Goal: Navigation & Orientation: Find specific page/section

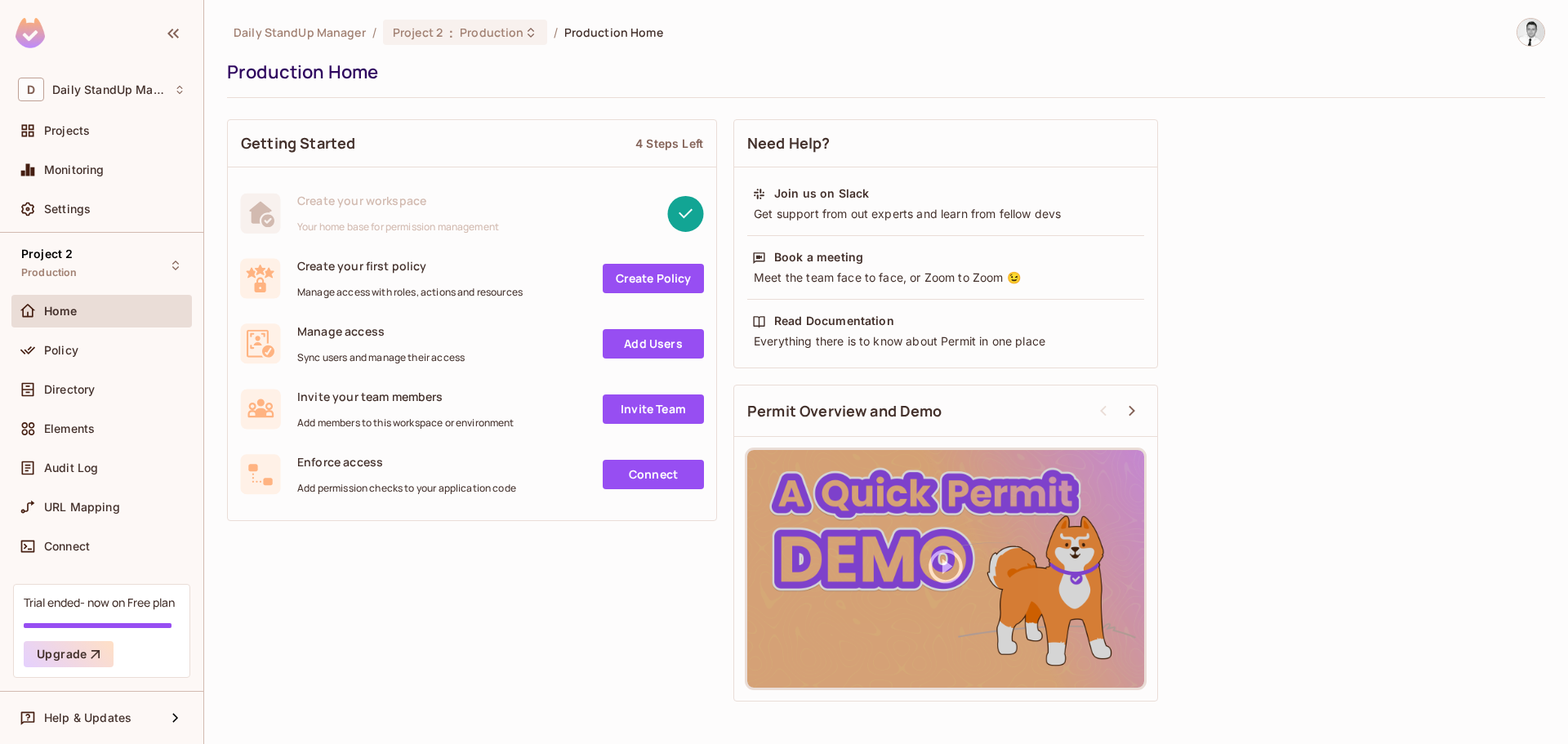
click at [58, 311] on span "Home" at bounding box center [61, 311] width 34 height 13
click at [997, 59] on div "Production Home" at bounding box center [881, 71] width 1310 height 25
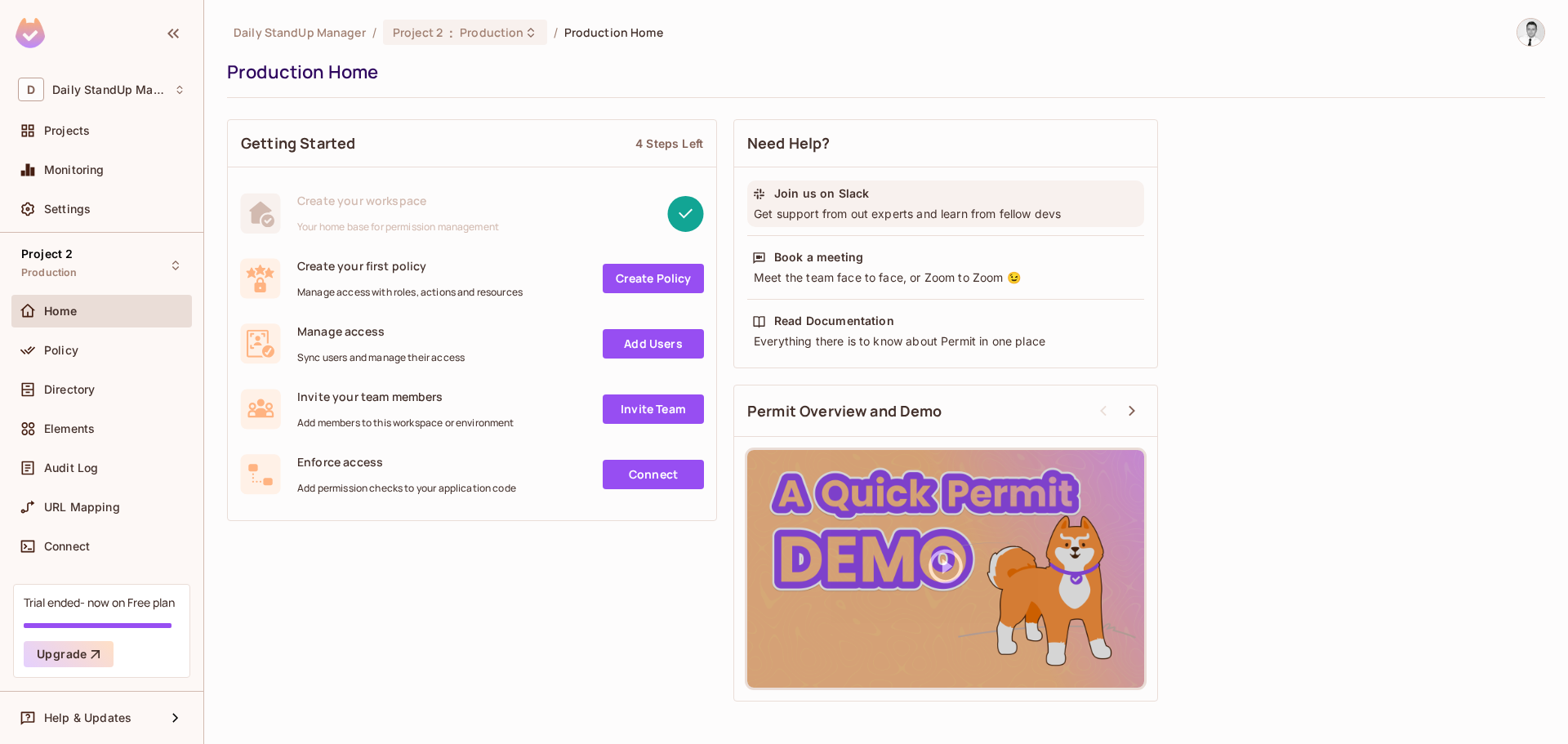
click at [800, 194] on div "Join us on Slack" at bounding box center [821, 193] width 95 height 16
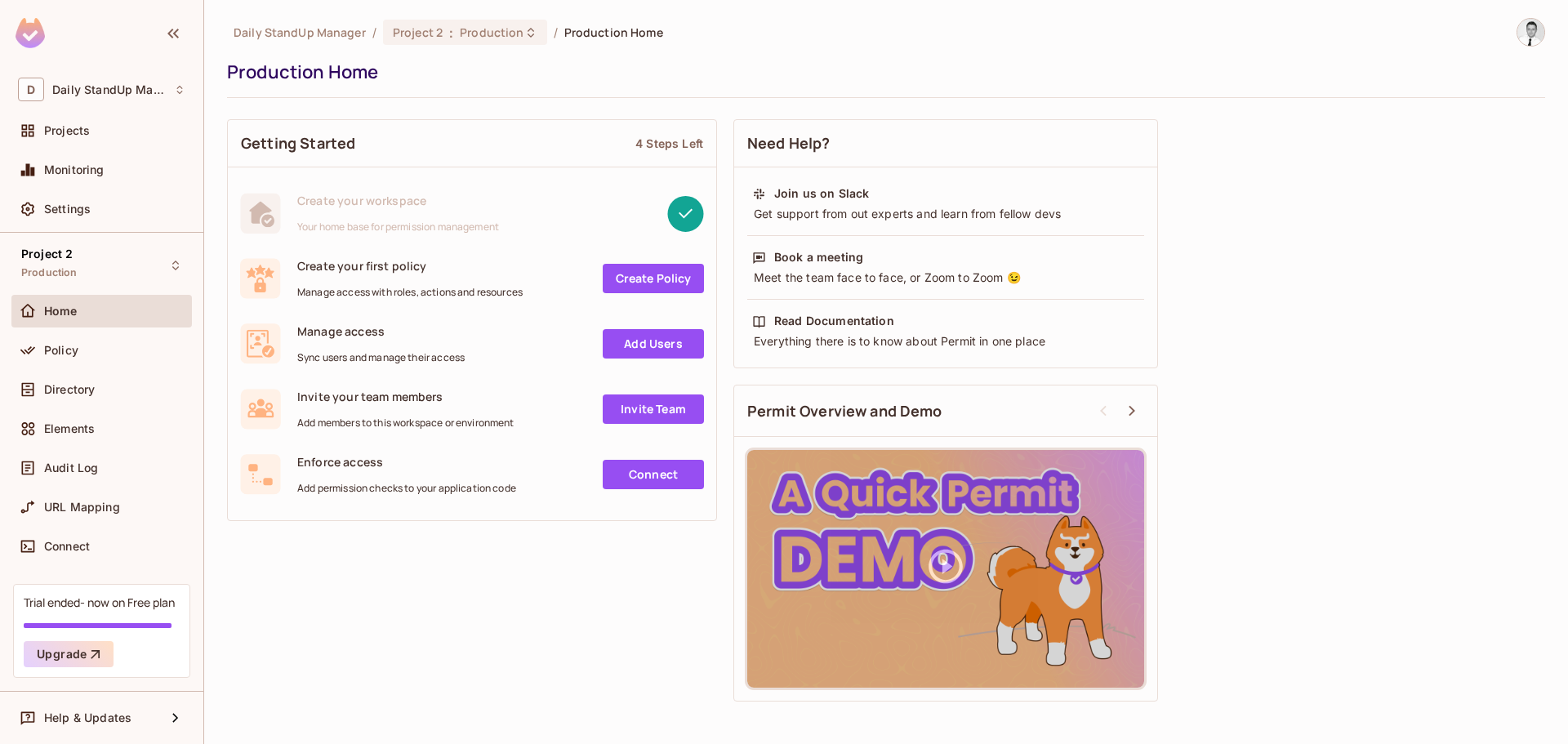
click at [445, 84] on div "Daily StandUp Manager / Project 2 : Production / Production Home Production Home" at bounding box center [886, 58] width 1318 height 80
click at [86, 278] on div "Project 2 Production" at bounding box center [102, 264] width 180 height 45
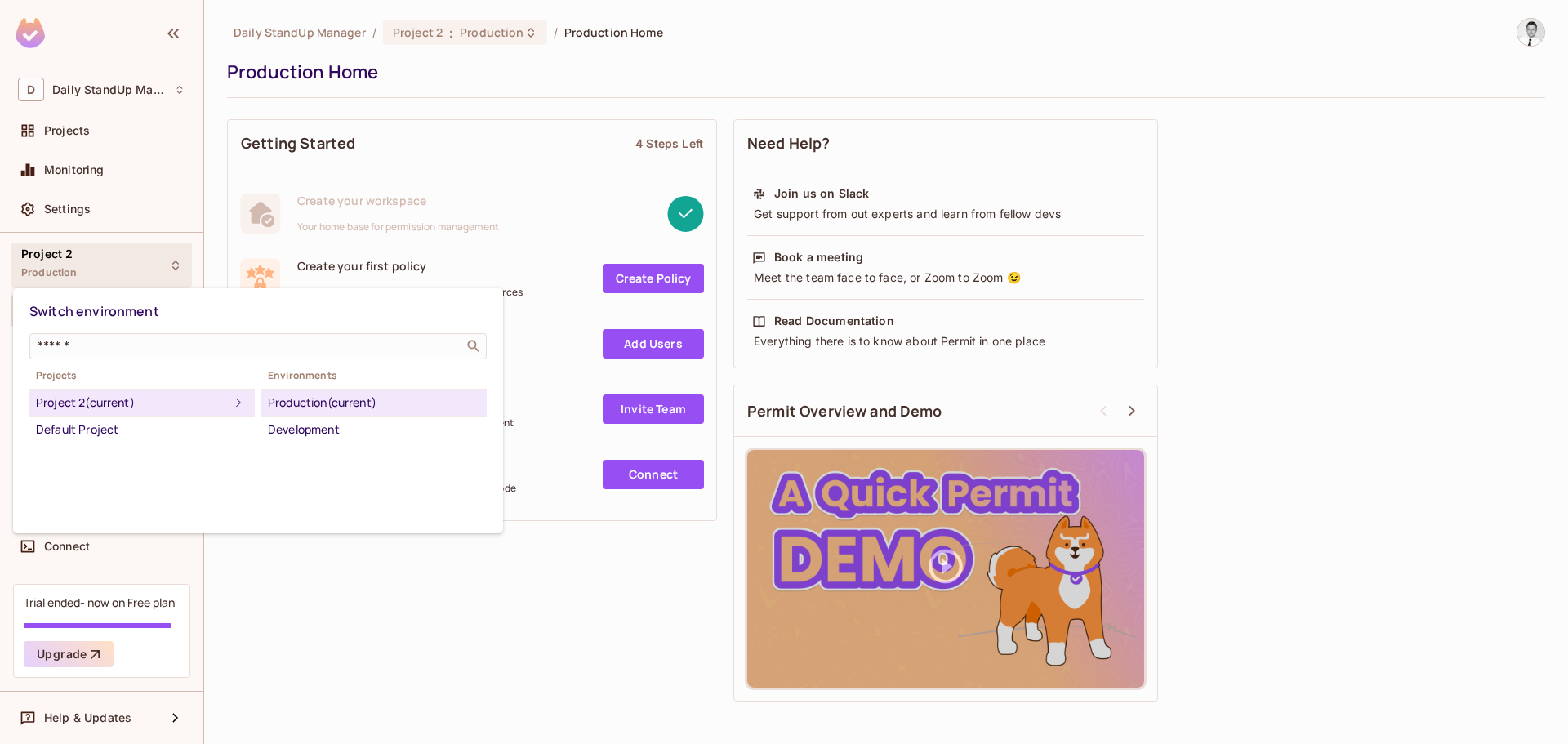
click at [98, 272] on div at bounding box center [784, 372] width 1568 height 744
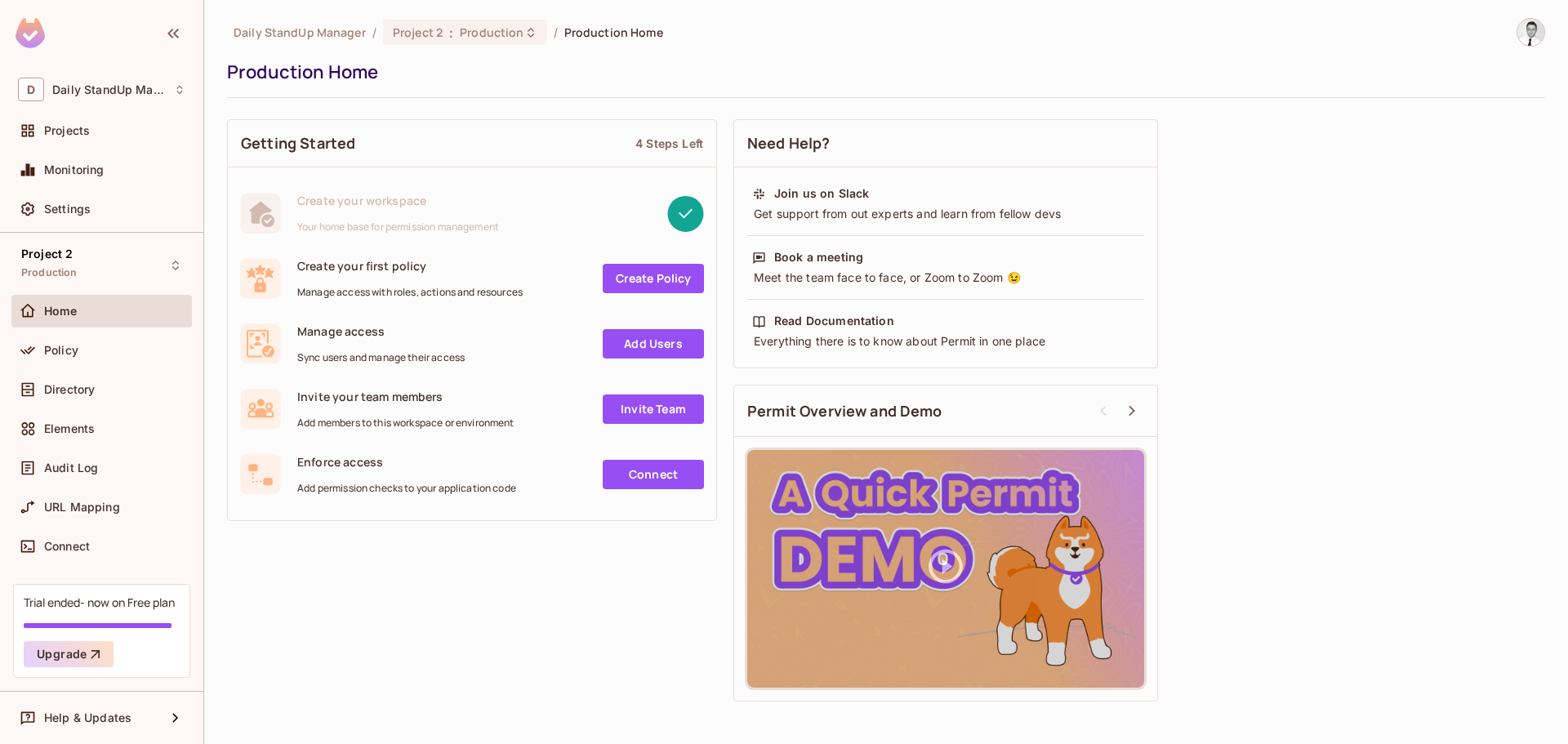
click at [86, 307] on div "Home" at bounding box center [114, 311] width 141 height 13
click at [639, 80] on div "Production Home" at bounding box center [881, 71] width 1310 height 25
click at [78, 349] on span "Policy" at bounding box center [61, 350] width 35 height 13
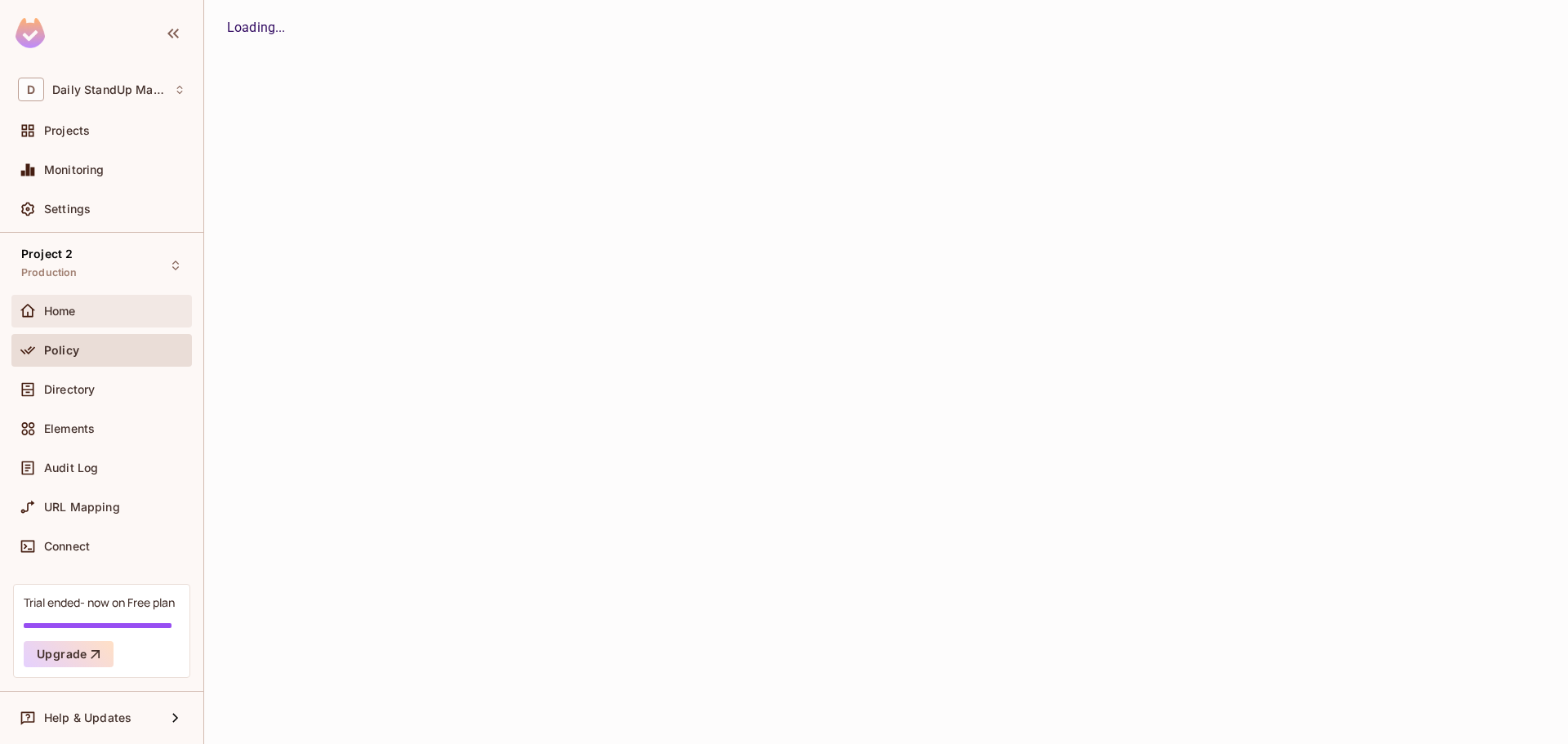
click at [114, 301] on div "Home" at bounding box center [102, 311] width 168 height 19
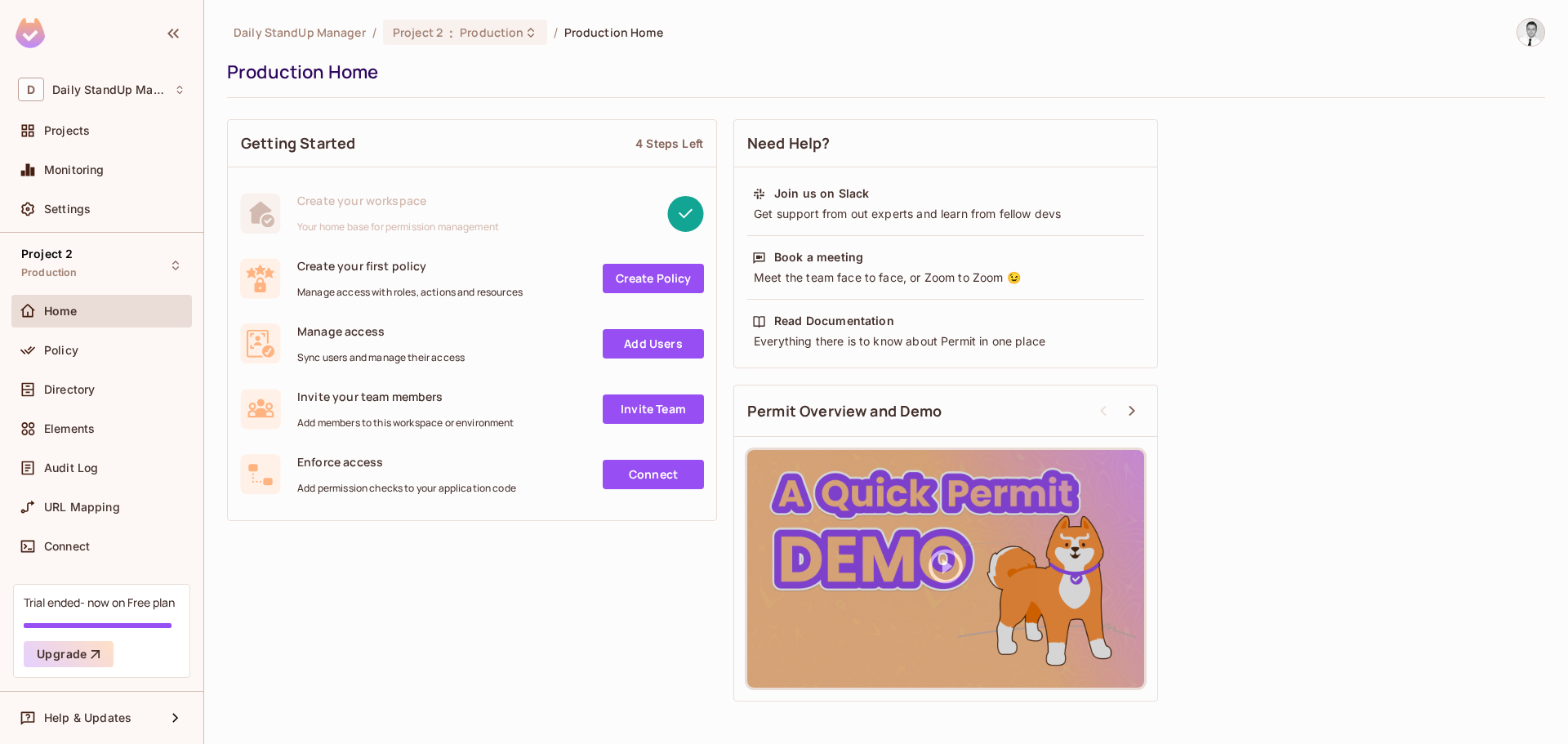
click at [1334, 71] on div "Production Home" at bounding box center [881, 71] width 1310 height 25
click at [651, 67] on div "Production Home" at bounding box center [881, 71] width 1310 height 25
click at [108, 81] on div "D Daily StandUp Manager" at bounding box center [102, 90] width 168 height 24
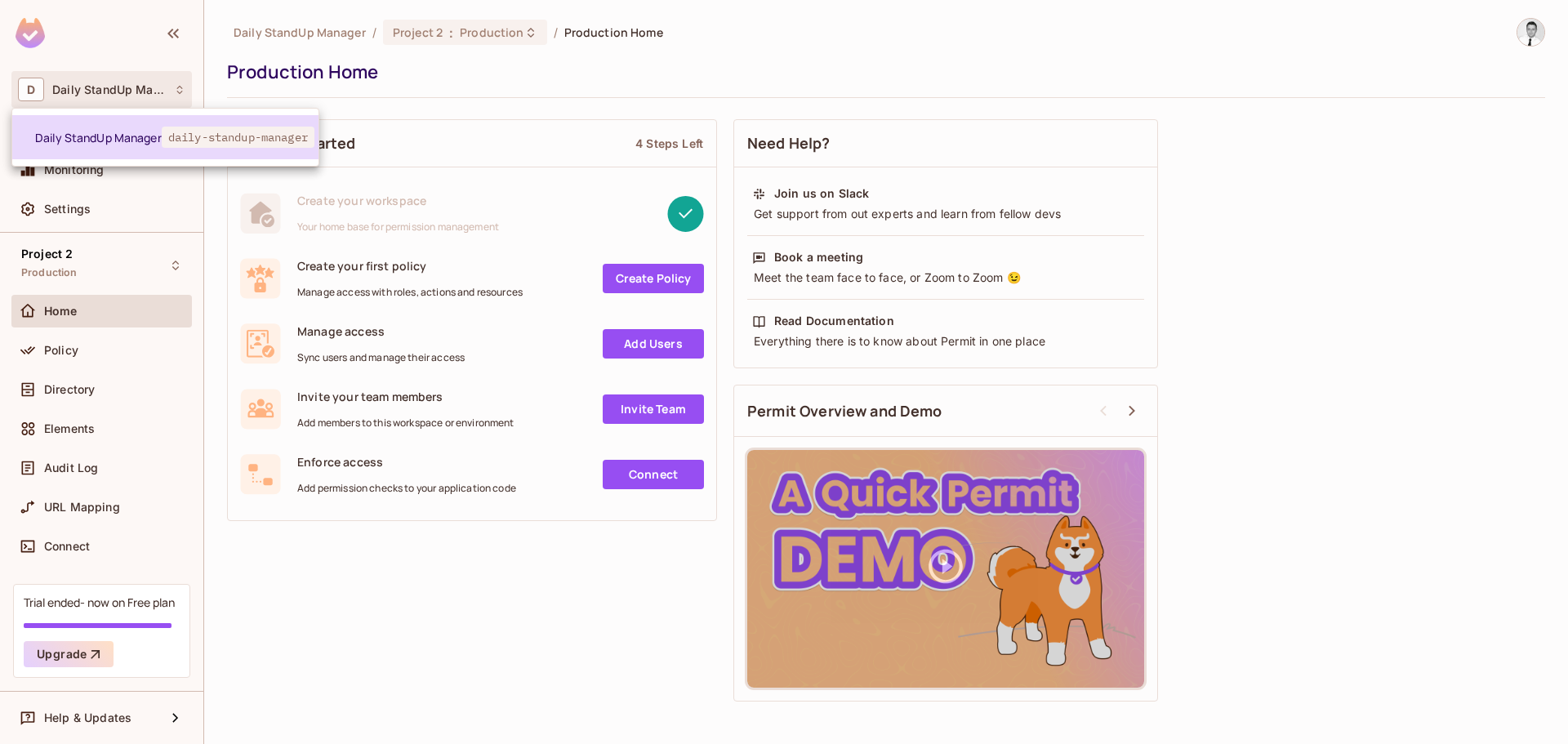
click at [108, 135] on span "Daily StandUp Manager" at bounding box center [97, 137] width 126 height 15
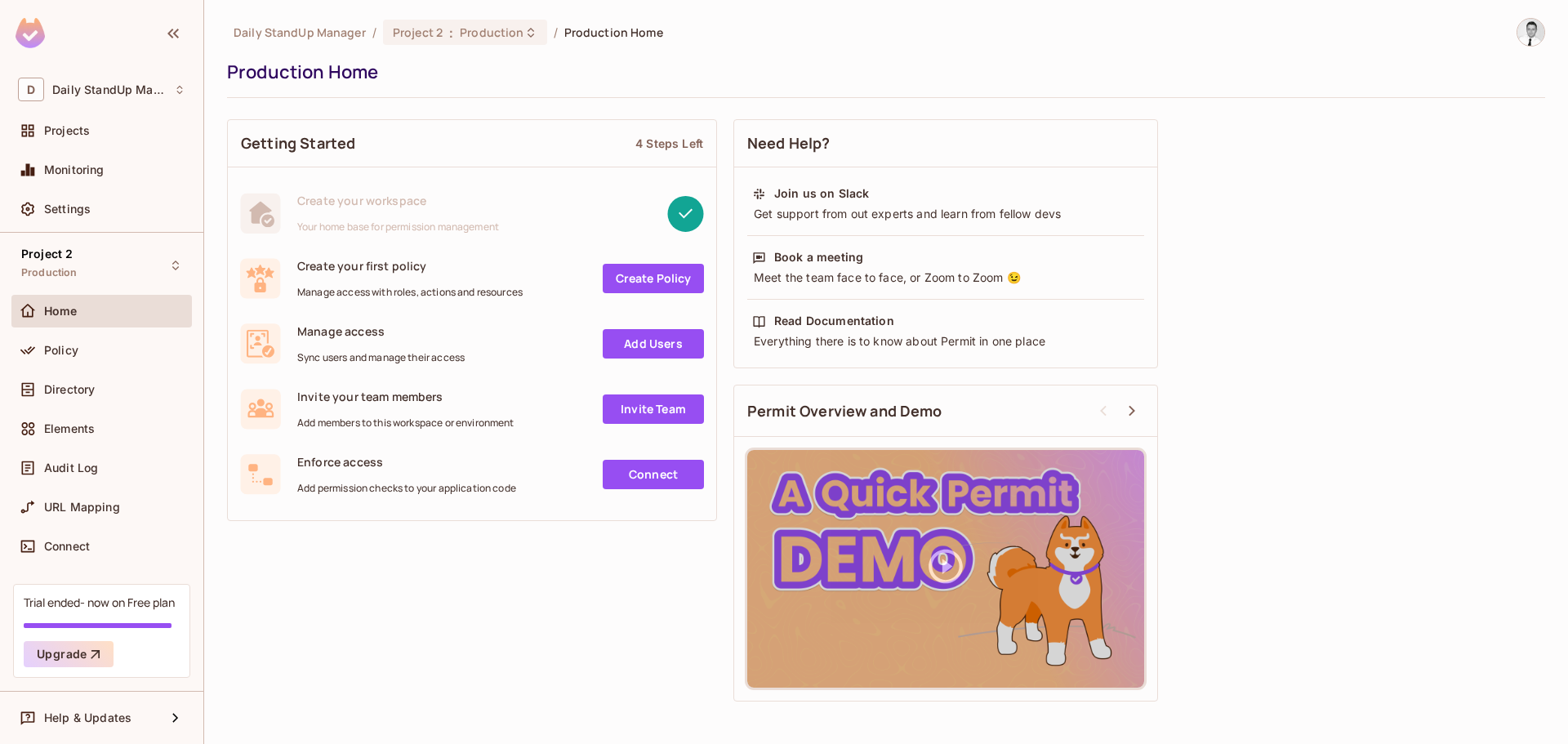
click at [760, 52] on div "Daily StandUp Manager / Project 2 : Production / Production Home Production Home" at bounding box center [886, 58] width 1318 height 80
click at [438, 36] on span "Project 2" at bounding box center [417, 32] width 50 height 15
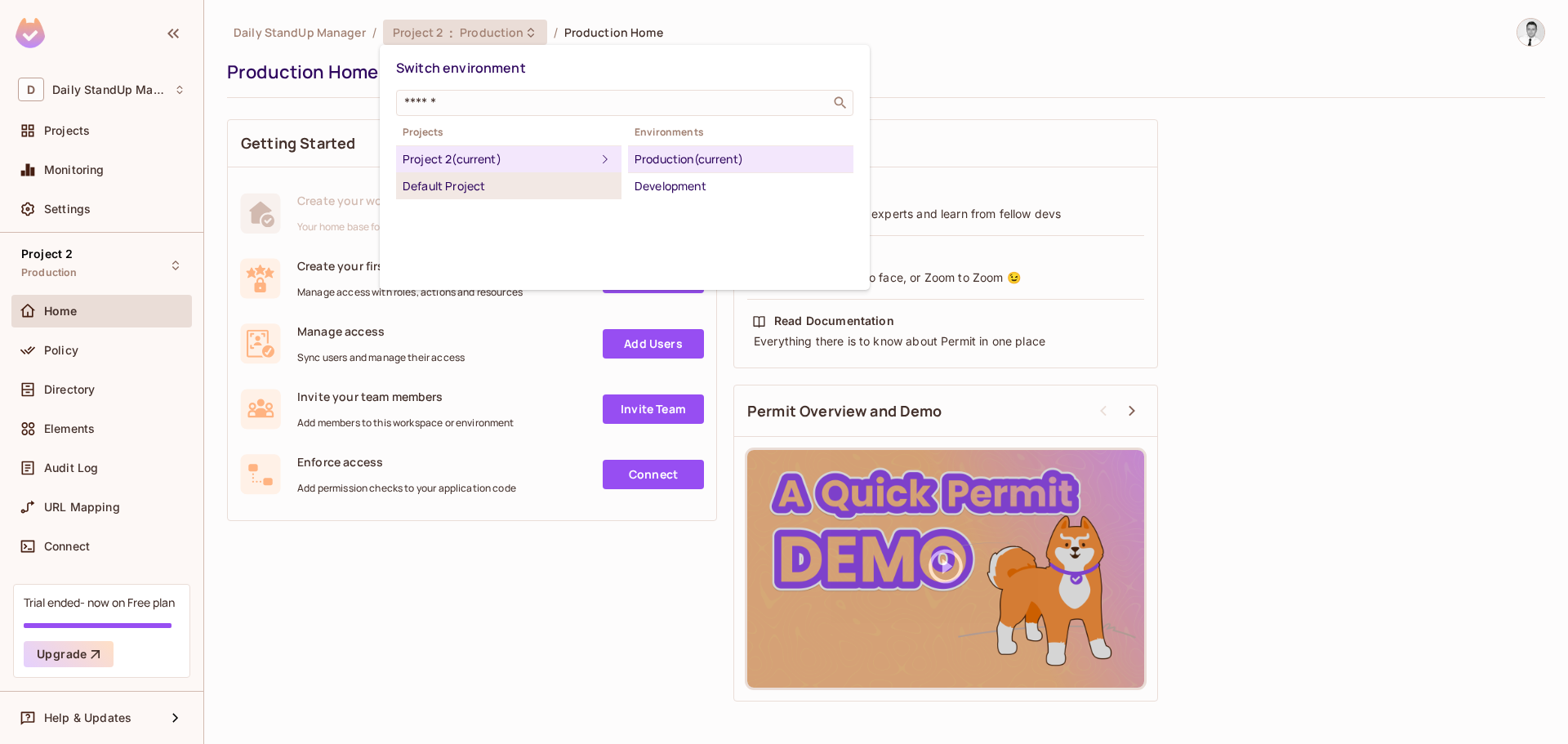
click at [437, 179] on div "Default Project" at bounding box center [508, 185] width 213 height 19
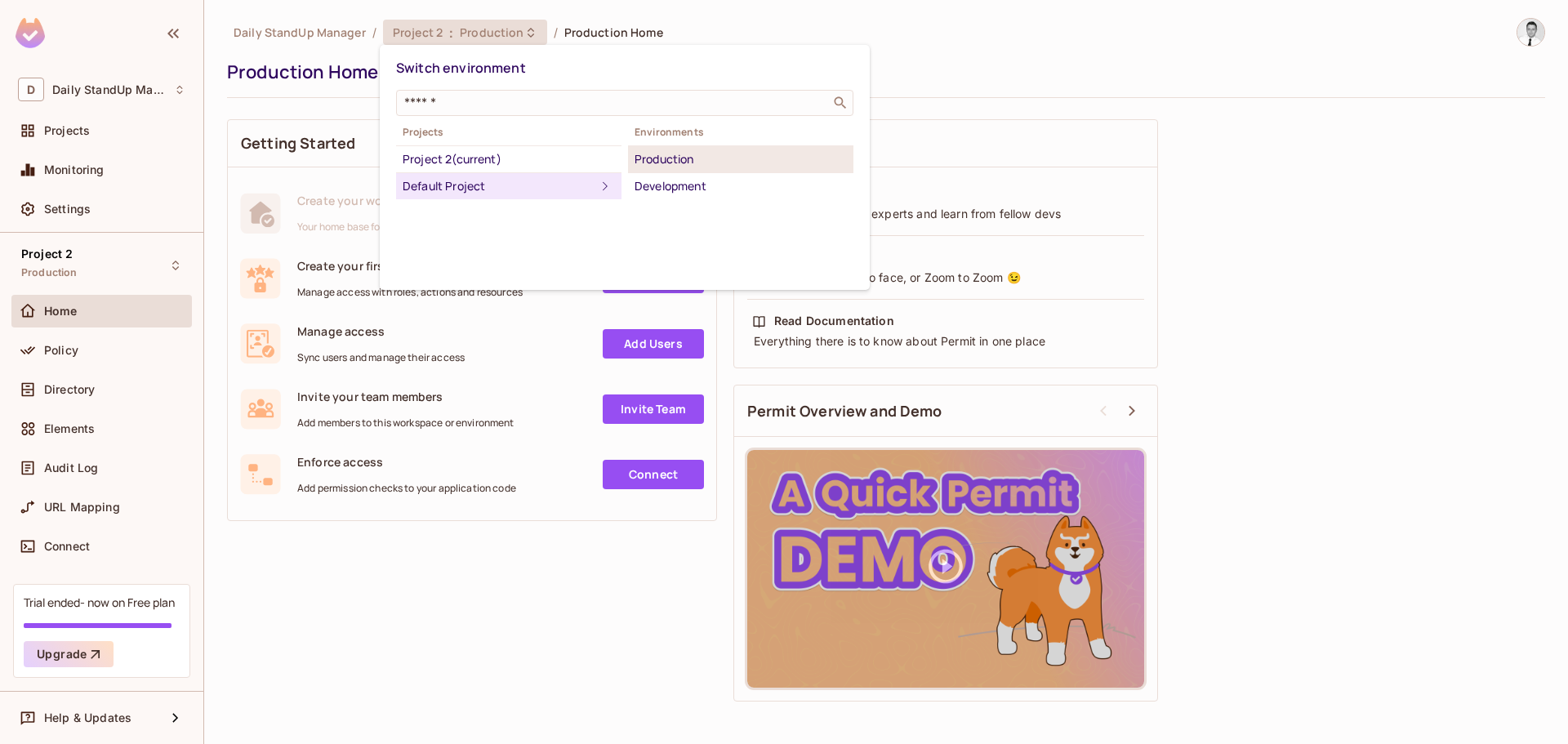
click at [715, 163] on div "Production" at bounding box center [740, 158] width 213 height 19
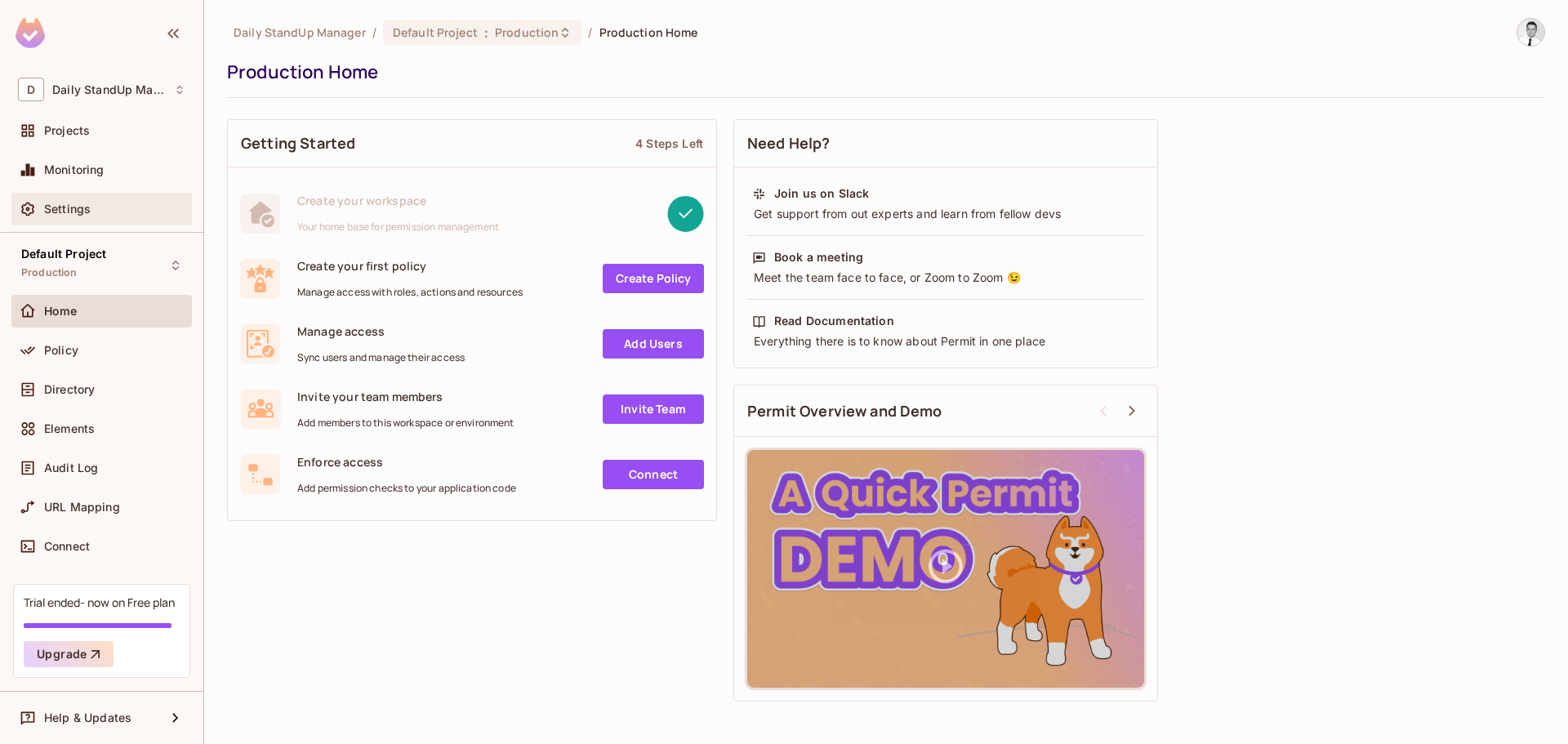
click at [79, 214] on span "Settings" at bounding box center [67, 208] width 47 height 13
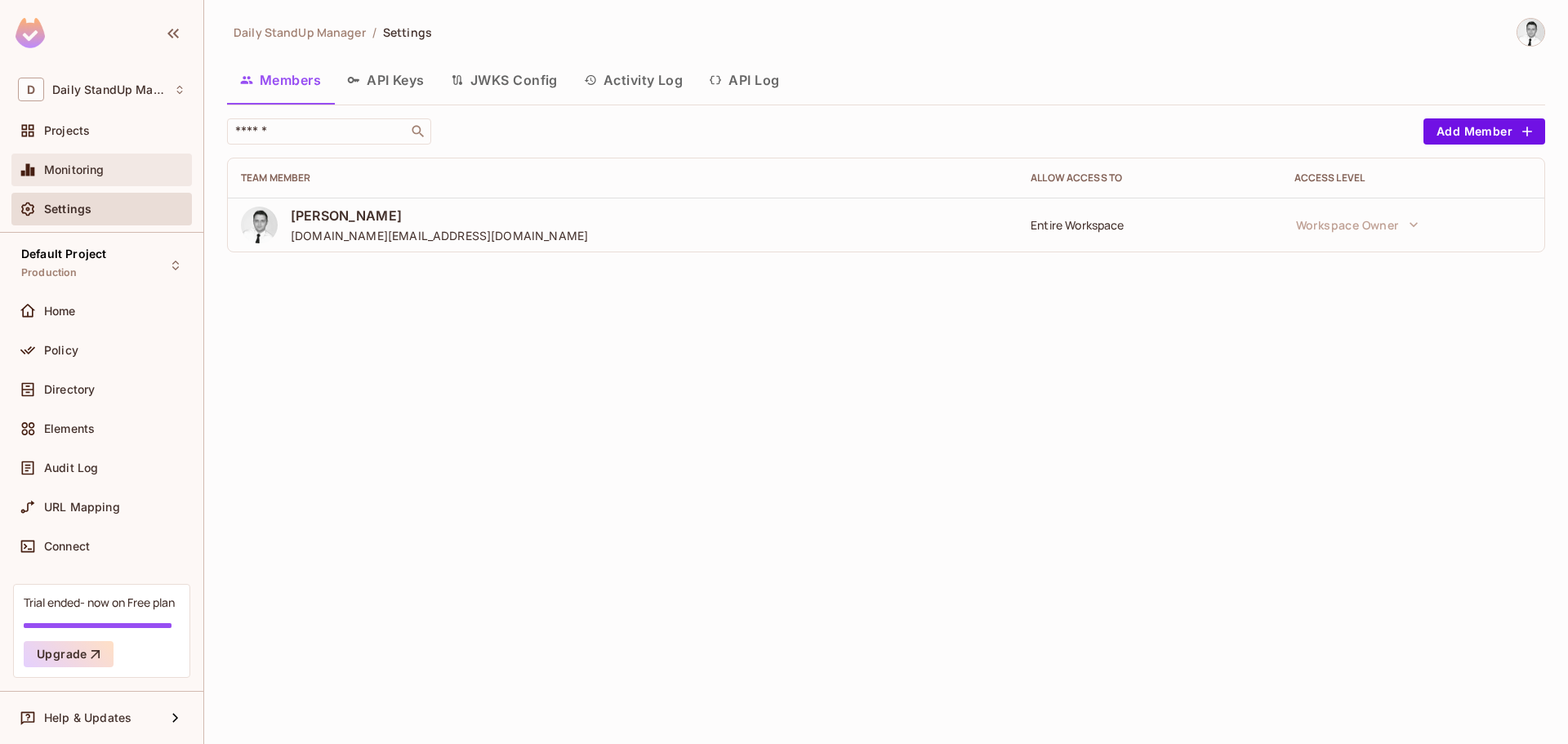
click at [77, 163] on span "Monitoring" at bounding box center [74, 169] width 60 height 13
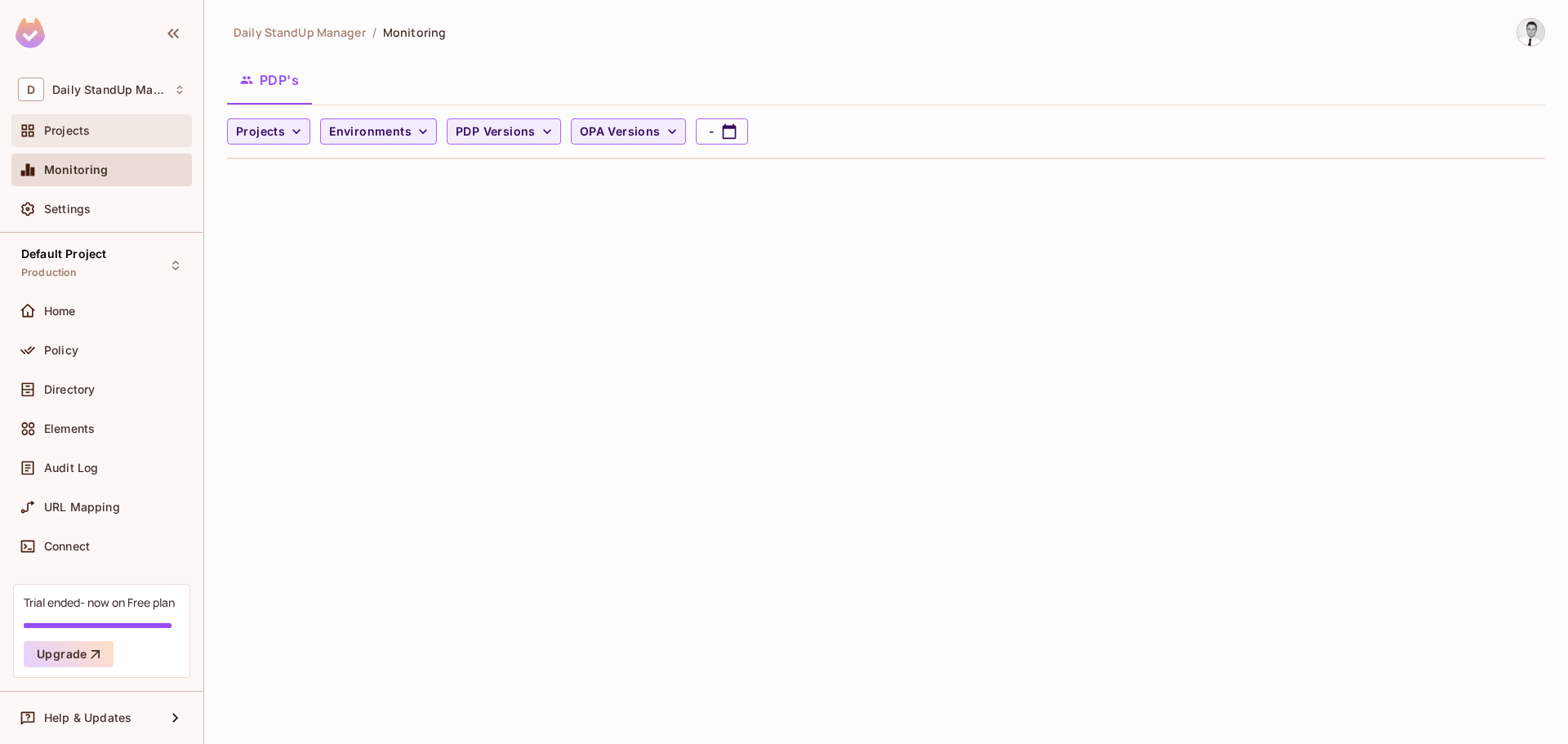
click at [86, 128] on span "Projects" at bounding box center [67, 130] width 46 height 13
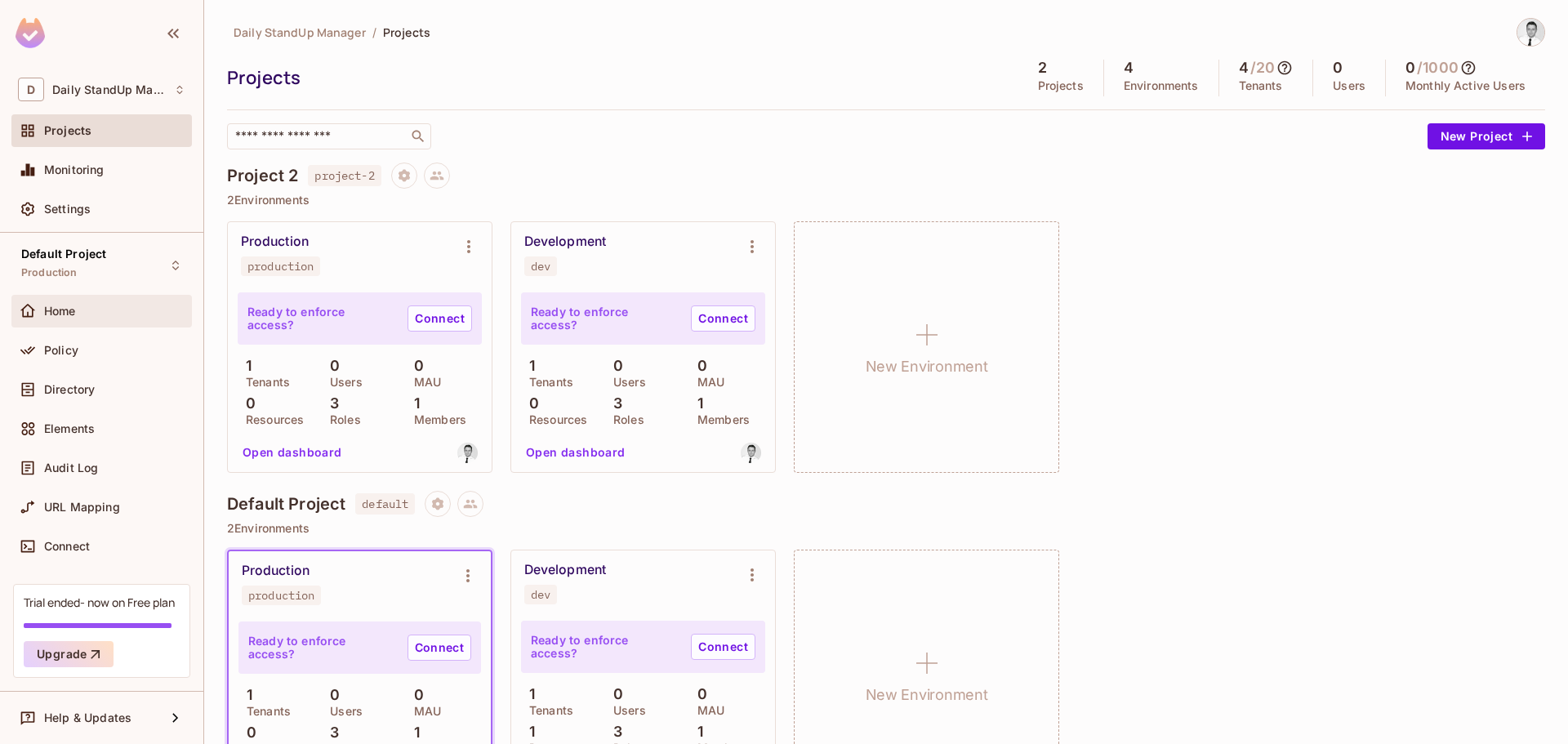
click at [79, 311] on div "Home" at bounding box center [114, 311] width 141 height 13
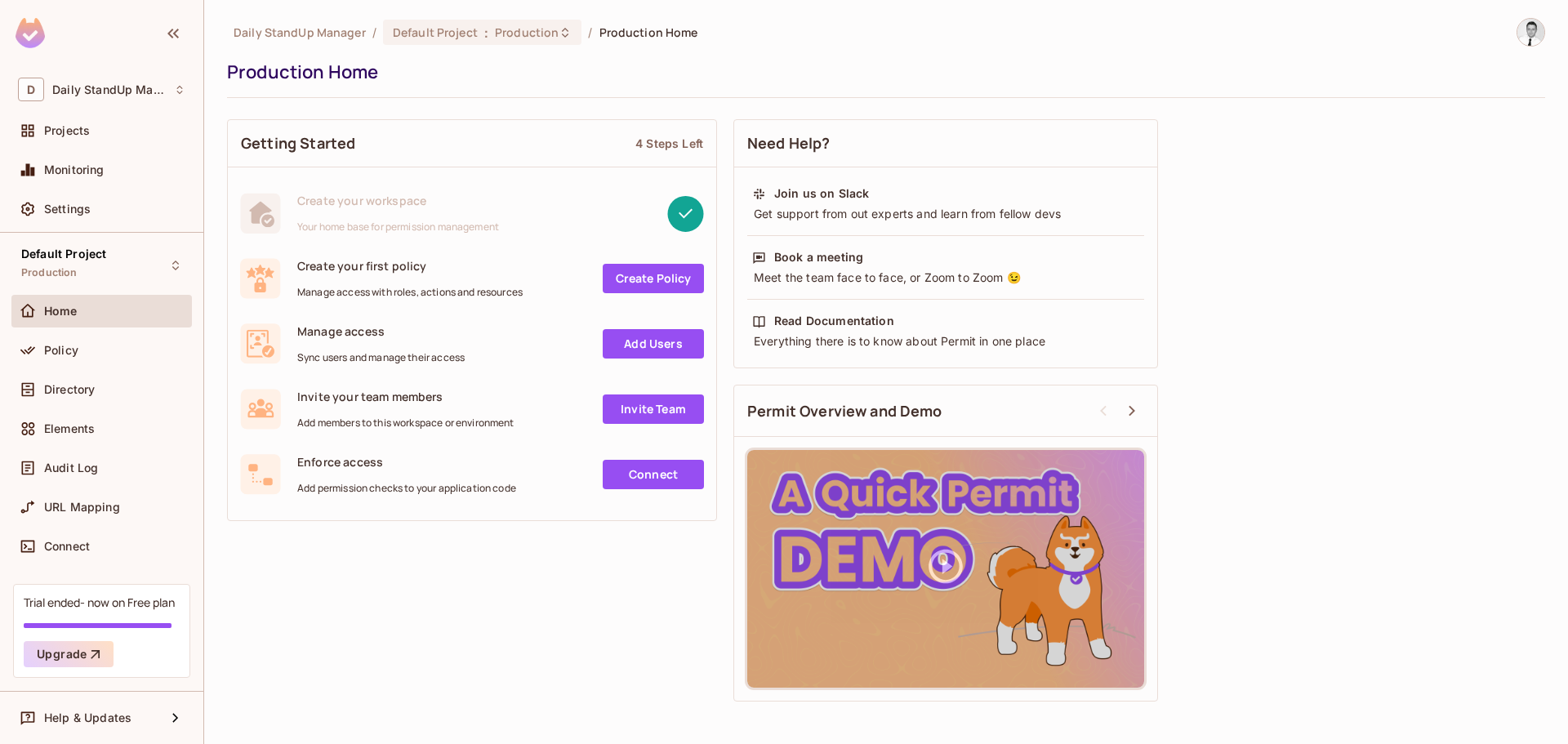
click at [492, 96] on div "Daily StandUp Manager / Default Project : Production / Production Home Producti…" at bounding box center [886, 58] width 1318 height 80
click at [604, 104] on div "Daily StandUp Manager / Default Project : Production / Production Home Producti…" at bounding box center [886, 363] width 1318 height 692
click at [1328, 495] on div "Getting Started 4 Steps Left Create your workspace Your home base for permissio…" at bounding box center [886, 410] width 1318 height 598
click at [96, 83] on span "Daily StandUp Manager" at bounding box center [109, 89] width 113 height 13
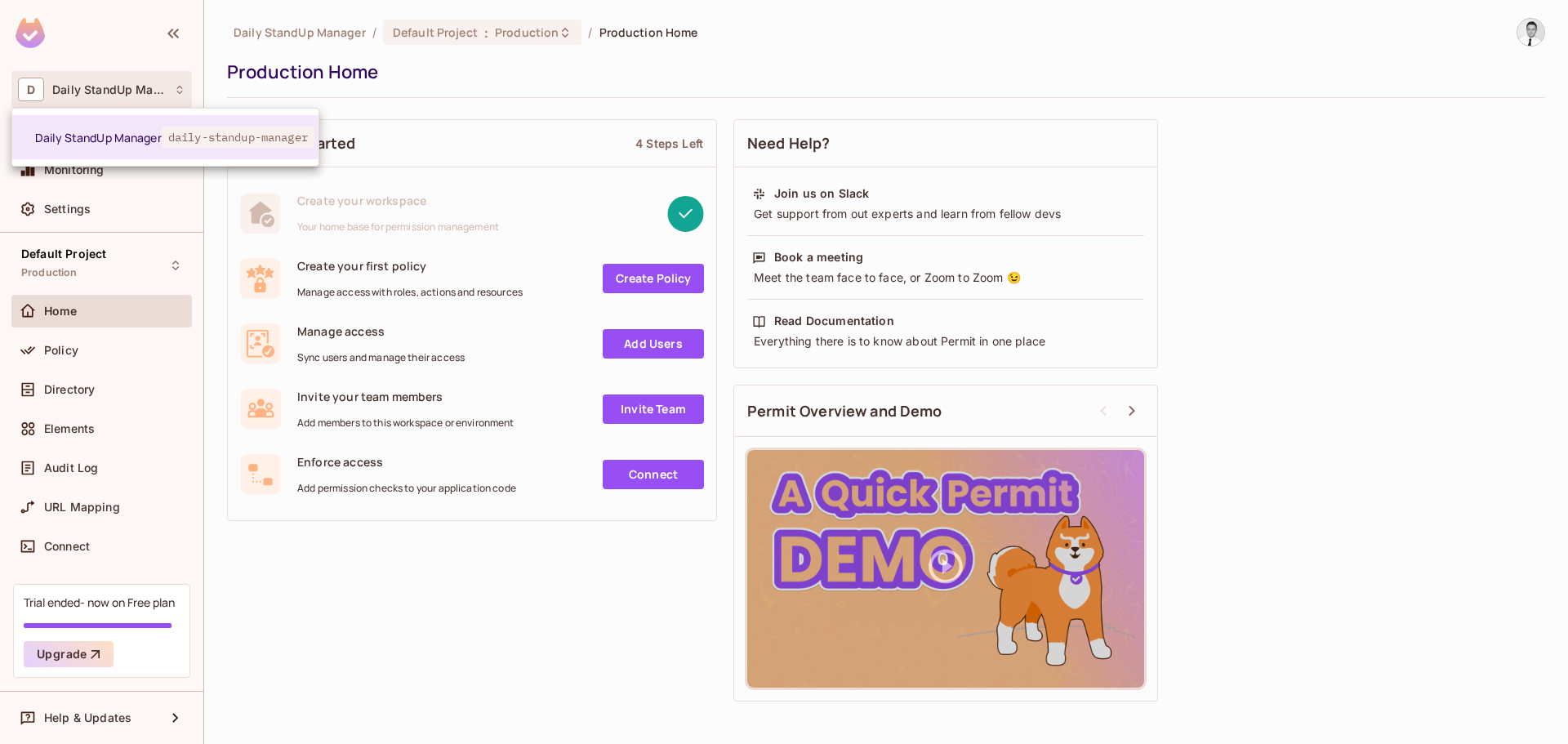
click at [174, 216] on div at bounding box center [784, 372] width 1568 height 744
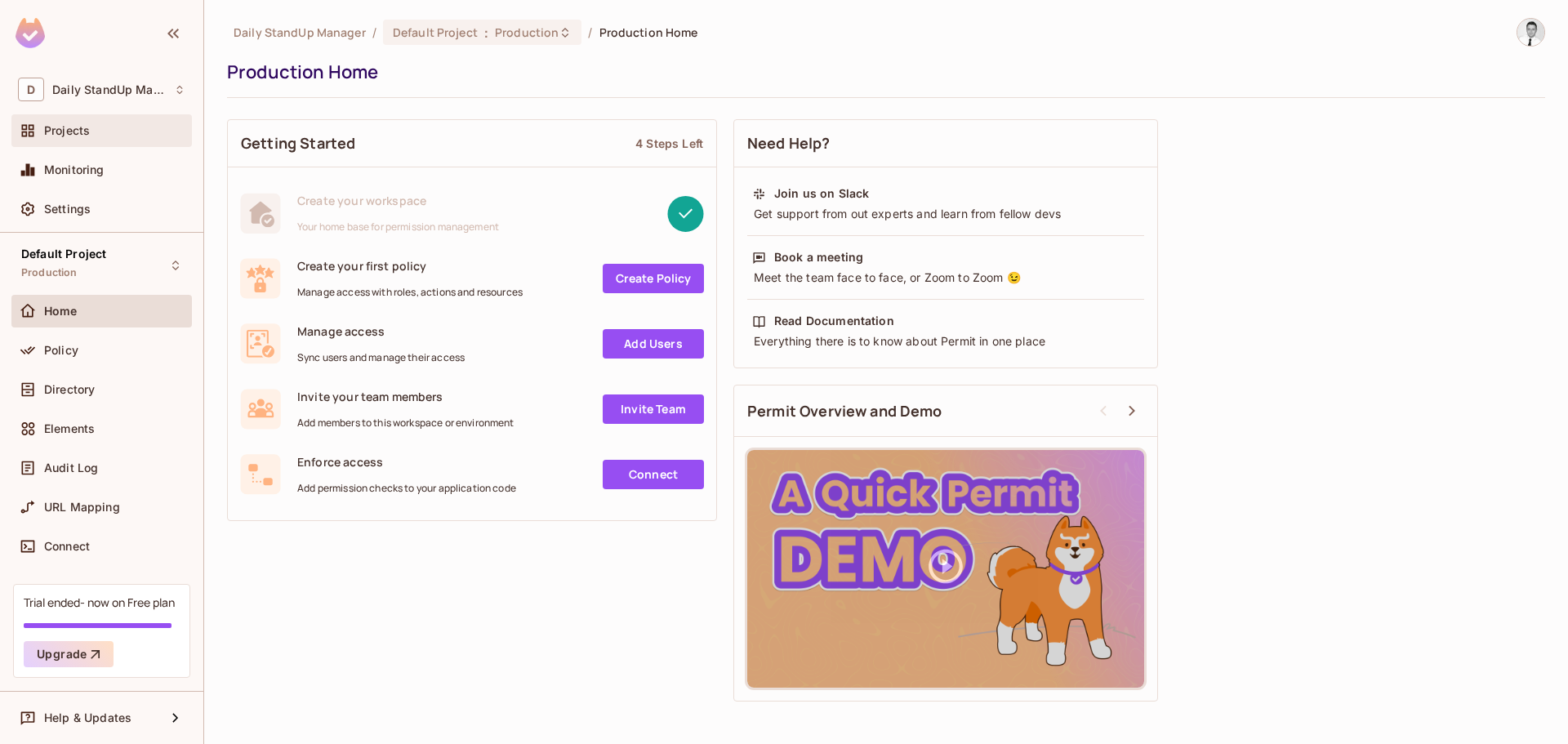
click at [84, 140] on div "Projects" at bounding box center [102, 130] width 168 height 19
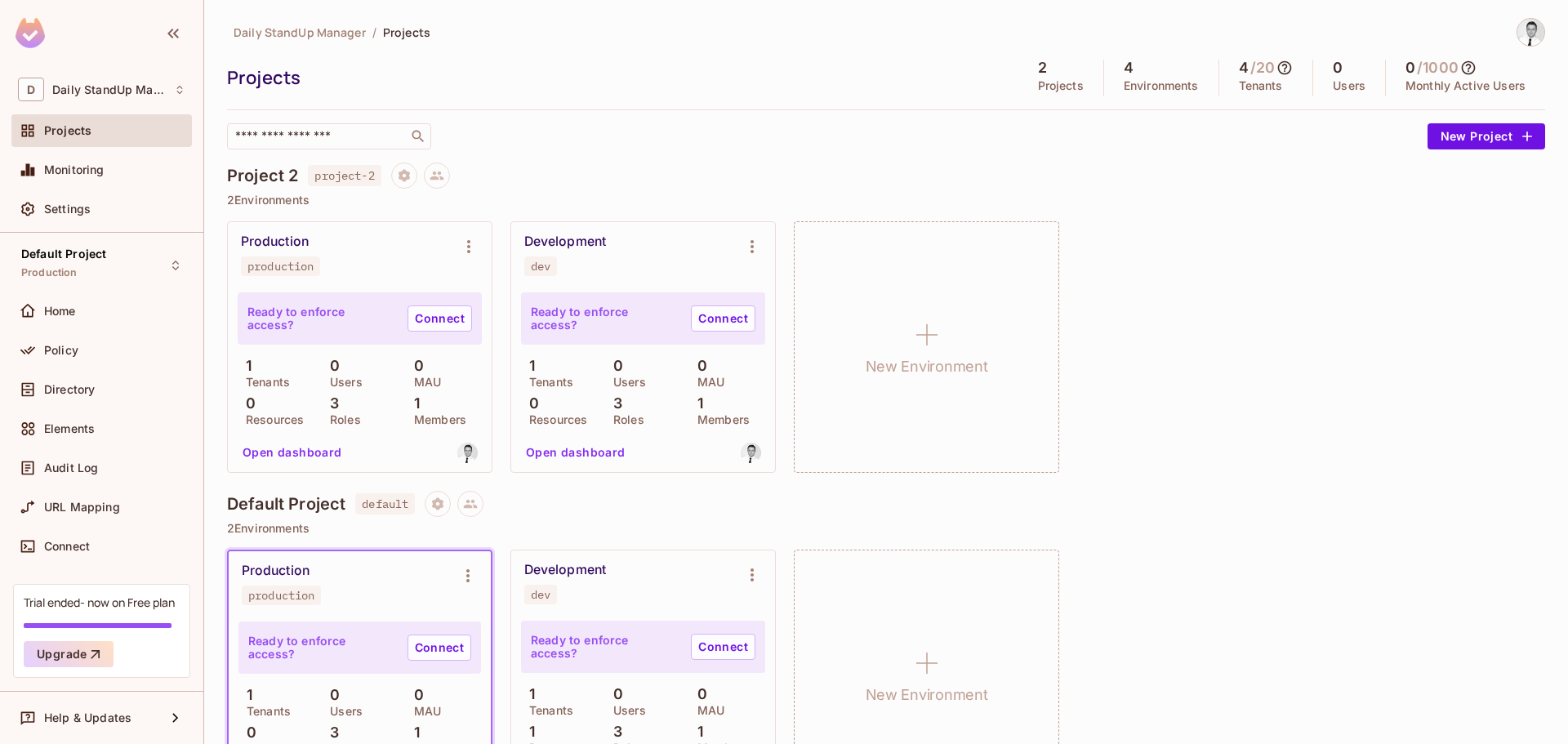
click at [262, 174] on h4 "Project 2" at bounding box center [262, 175] width 71 height 19
click at [268, 138] on input "text" at bounding box center [317, 135] width 172 height 16
click at [144, 249] on div "Default Project Production" at bounding box center [102, 264] width 180 height 45
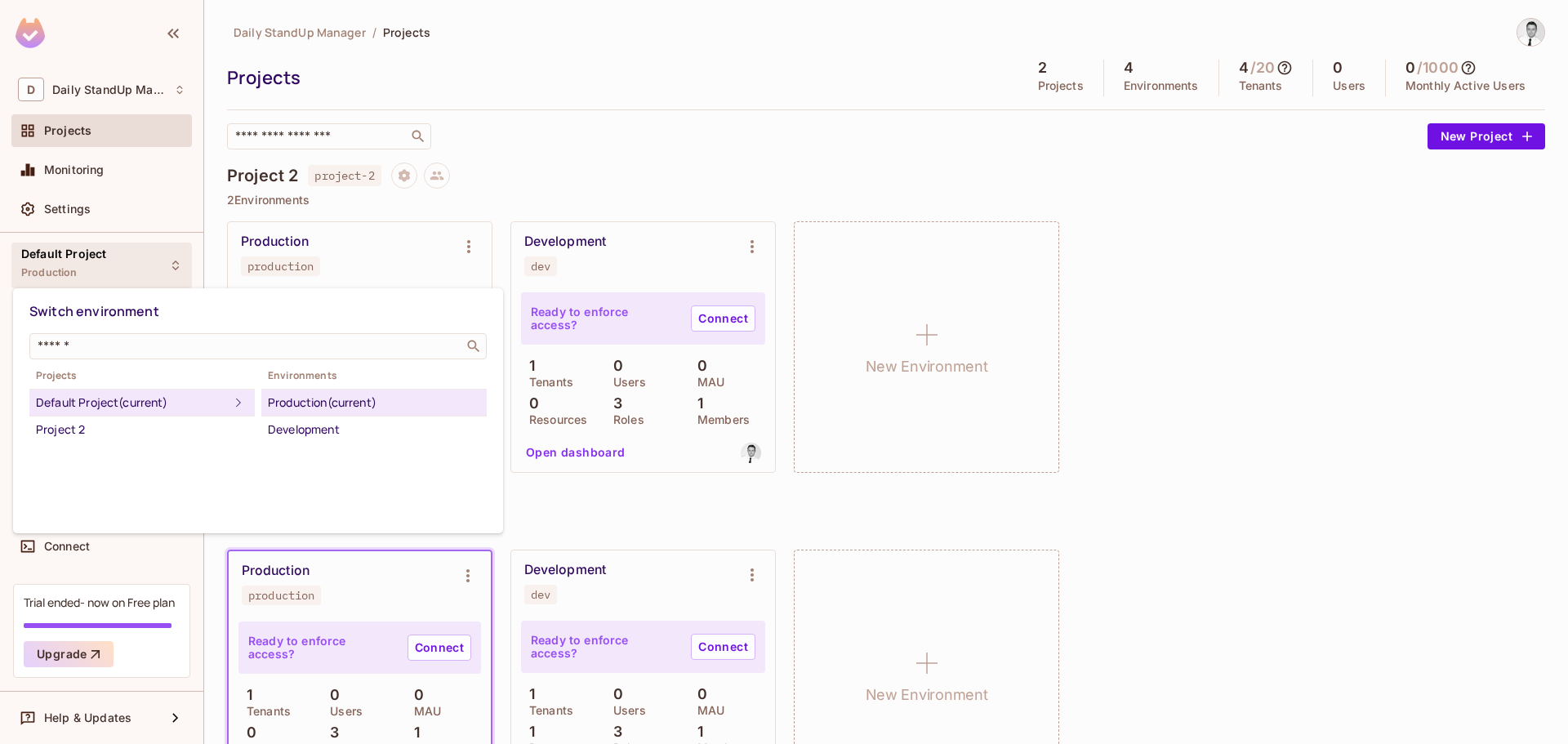
click at [135, 408] on div "Default Project (current)" at bounding box center [132, 402] width 193 height 19
click at [582, 91] on div at bounding box center [784, 372] width 1568 height 744
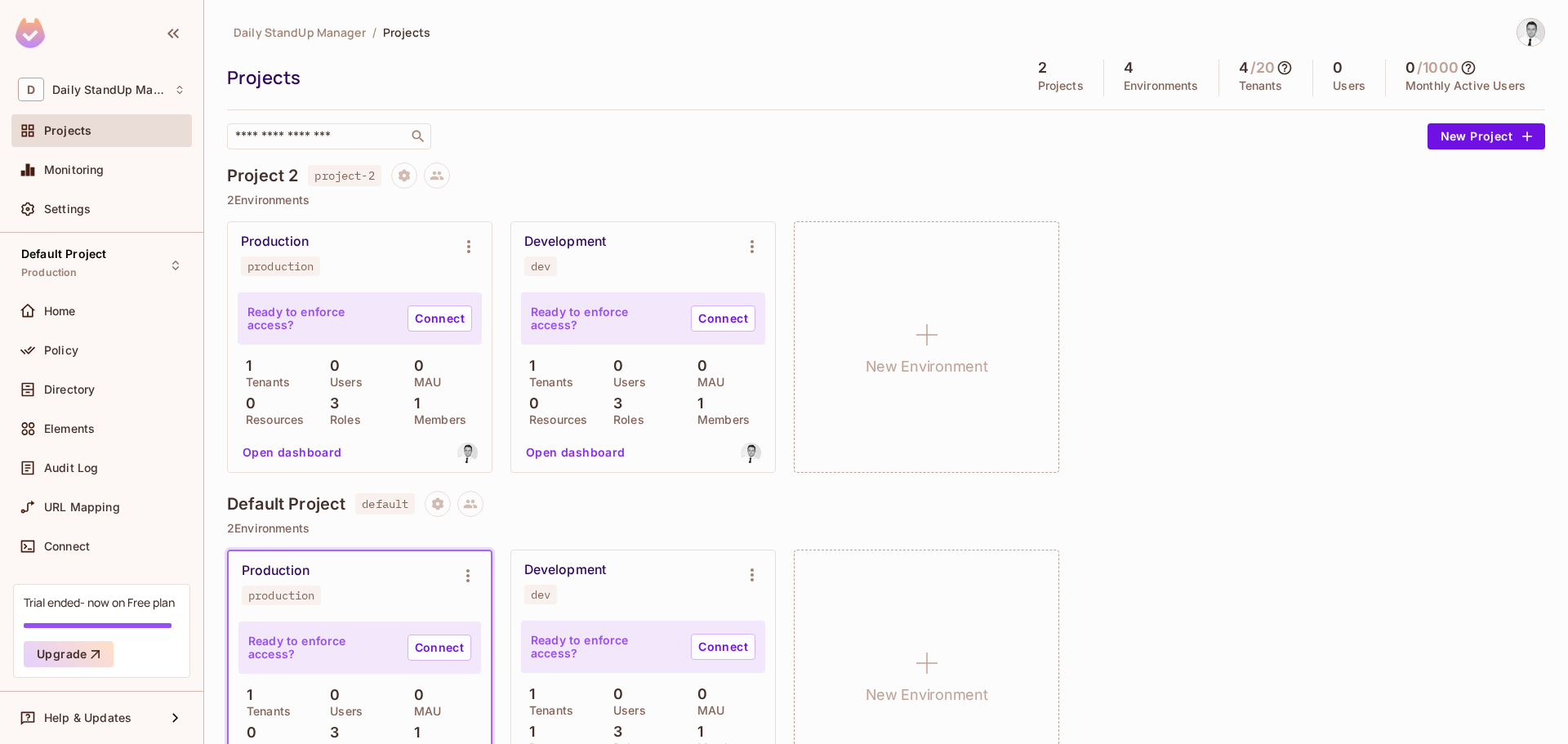
click at [784, 149] on div "​" at bounding box center [823, 136] width 1192 height 26
click at [89, 96] on span "Daily StandUp Manager" at bounding box center [109, 89] width 113 height 13
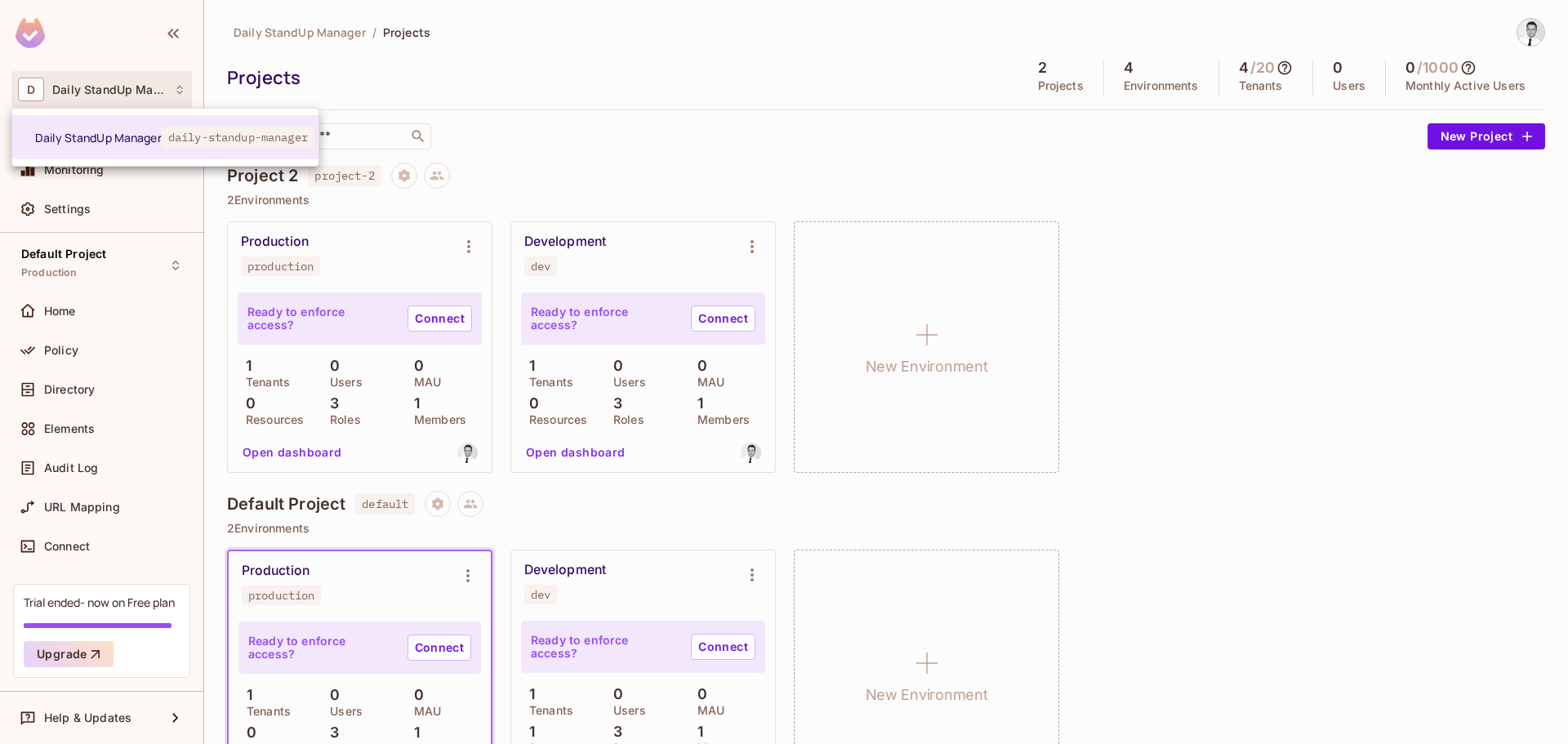
click at [90, 96] on div at bounding box center [784, 372] width 1568 height 744
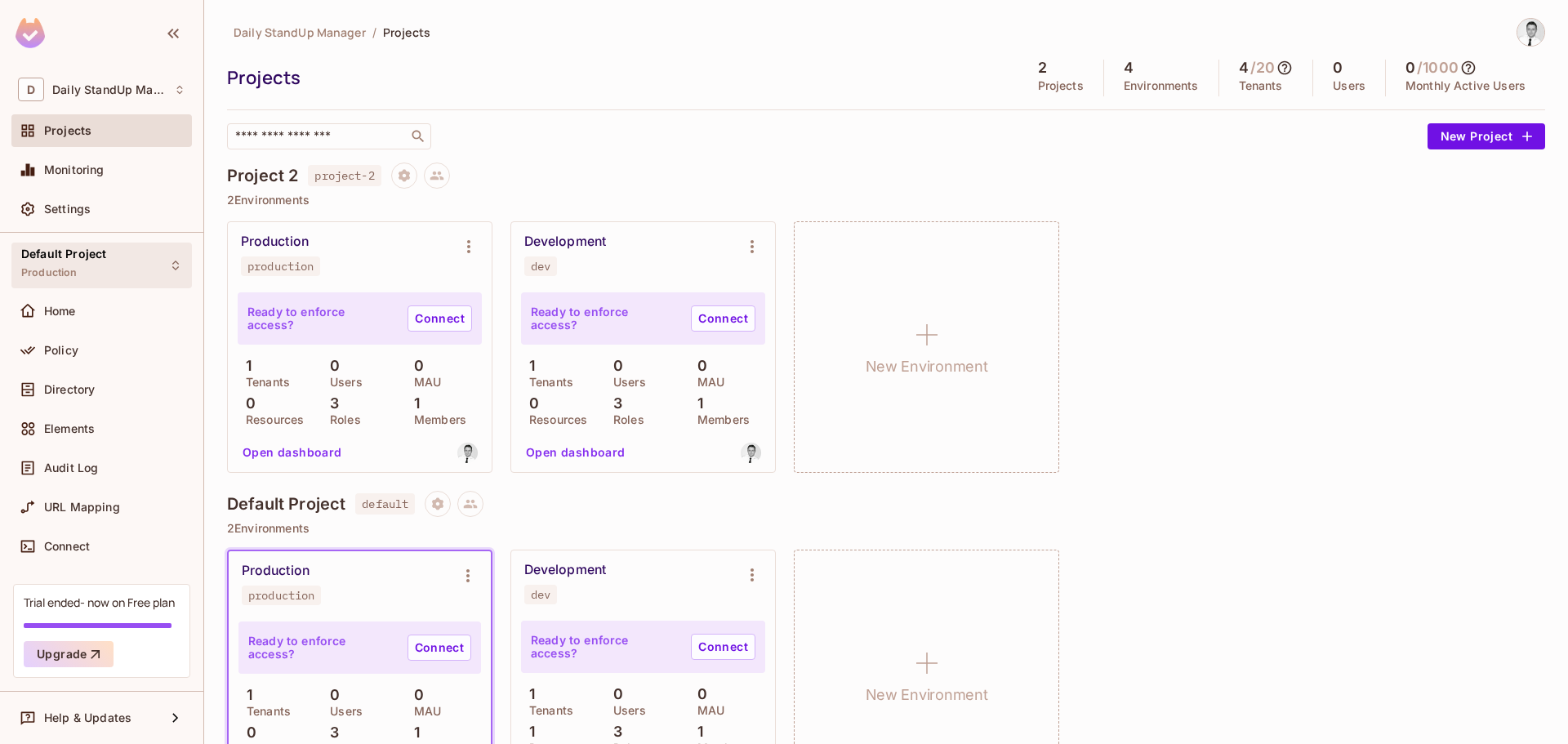
click at [109, 273] on div "Default Project Production" at bounding box center [102, 264] width 180 height 45
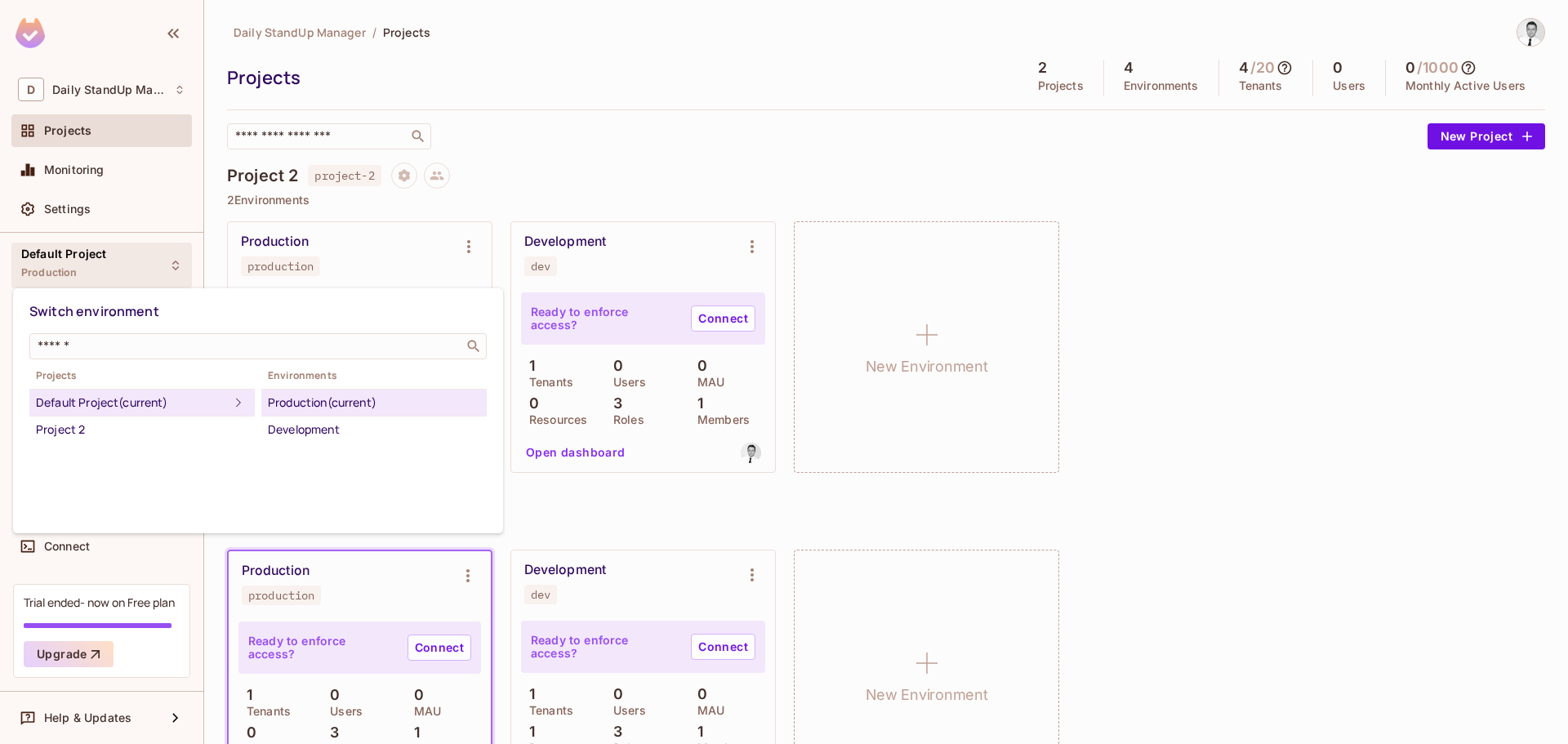
click at [129, 407] on div "Default Project (current)" at bounding box center [132, 402] width 193 height 19
click at [72, 369] on span "Projects" at bounding box center [142, 375] width 225 height 13
click at [70, 393] on div "Default Project (current)" at bounding box center [132, 402] width 193 height 19
click at [648, 116] on div at bounding box center [784, 372] width 1568 height 744
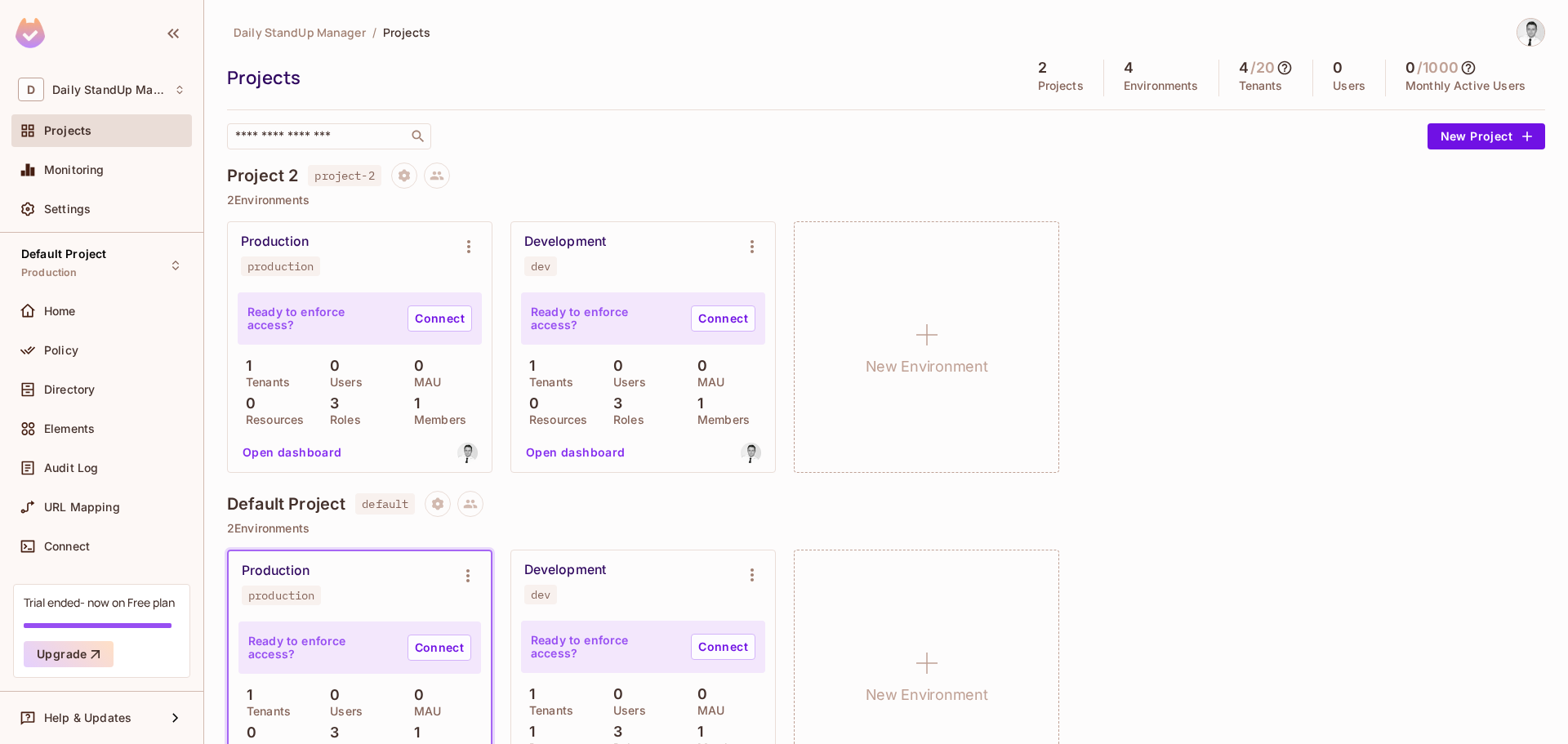
click at [75, 134] on span "Projects" at bounding box center [68, 130] width 47 height 13
click at [70, 264] on div "Default Project Production" at bounding box center [63, 264] width 85 height 35
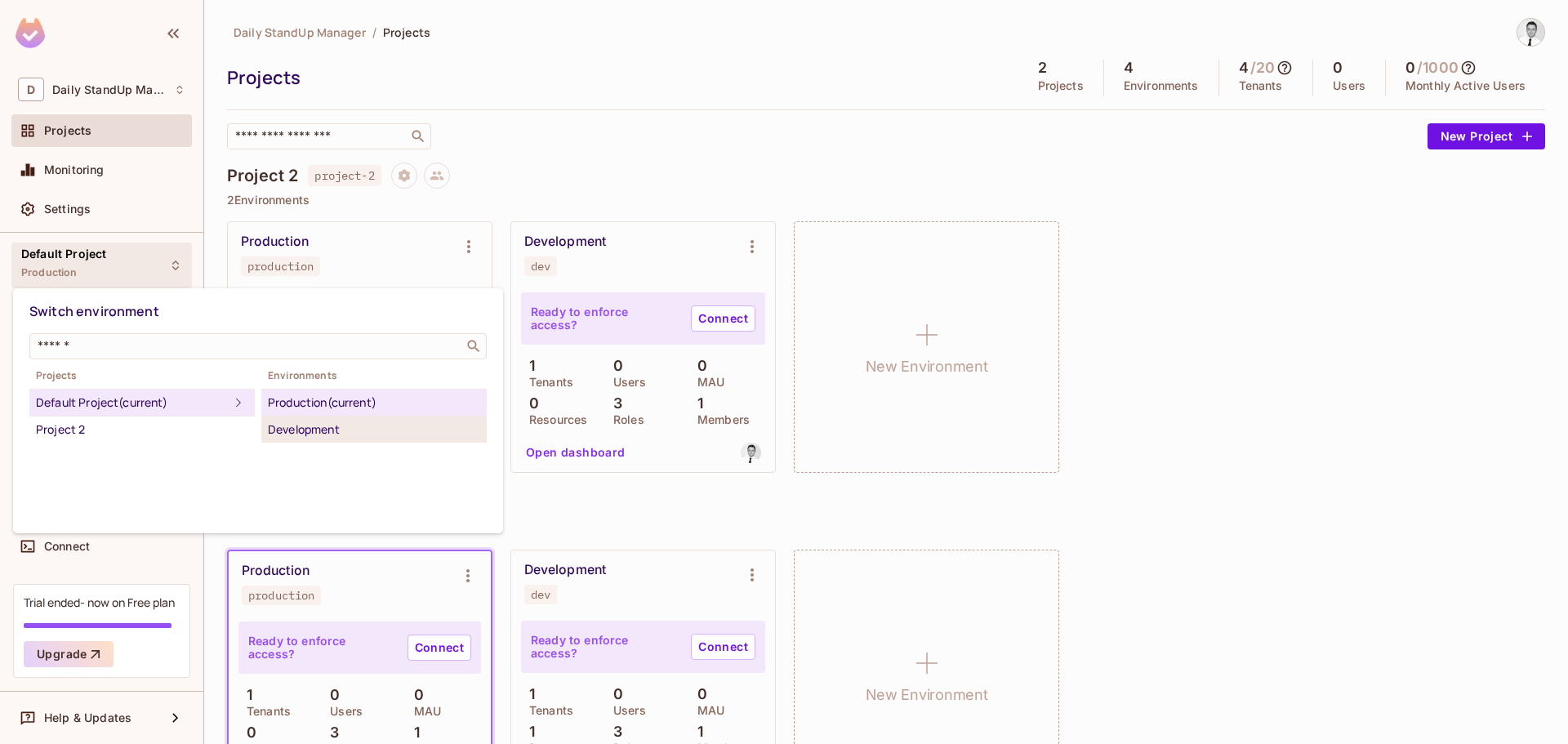
click at [323, 430] on div "Development" at bounding box center [373, 429] width 213 height 19
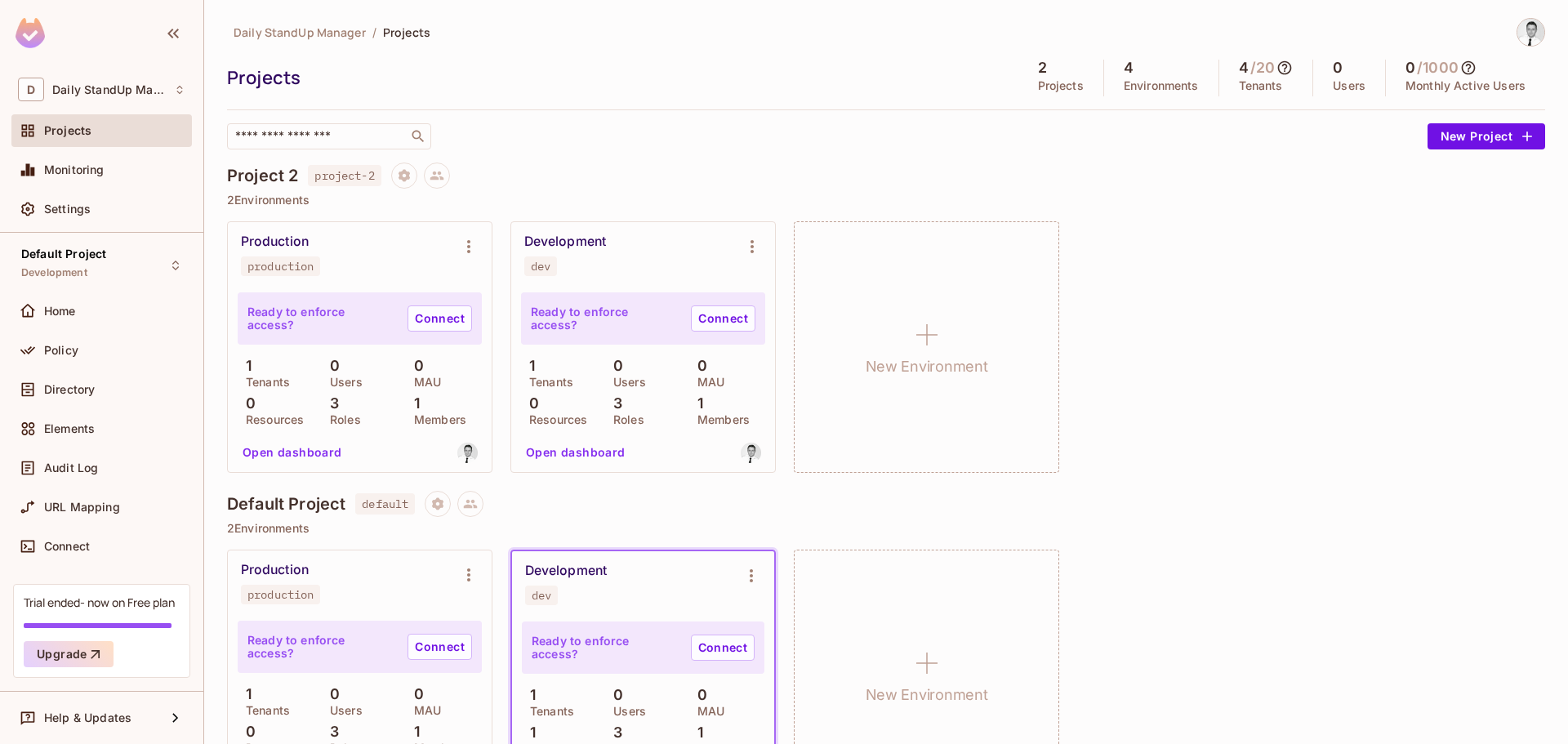
scroll to position [75, 0]
